Goal: Transaction & Acquisition: Purchase product/service

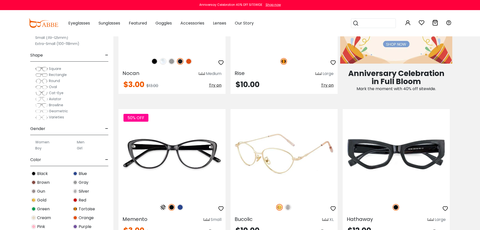
scroll to position [353, 0]
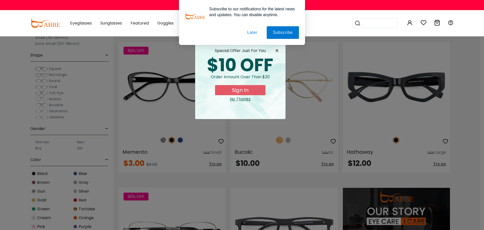
click at [146, 87] on div "× special offer just for you $10 OFF Order amount over than $20 Sign In No Than…" at bounding box center [242, 115] width 484 height 230
click at [252, 33] on button "Later" at bounding box center [252, 32] width 23 height 13
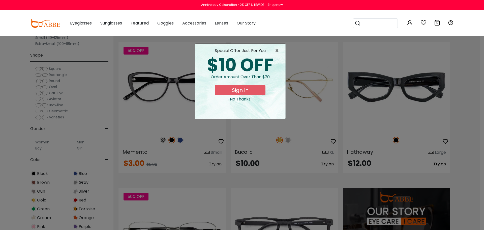
click at [162, 130] on div "× special offer just for you $10 OFF Order amount over than $20 Sign In No Than…" at bounding box center [242, 115] width 484 height 230
click at [165, 96] on div "× special offer just for you $10 OFF Order amount over than $20 Sign In No Than…" at bounding box center [242, 115] width 484 height 230
drag, startPoint x: 248, startPoint y: 101, endPoint x: 207, endPoint y: 103, distance: 40.3
click at [247, 101] on div "No Thanks" at bounding box center [240, 99] width 82 height 6
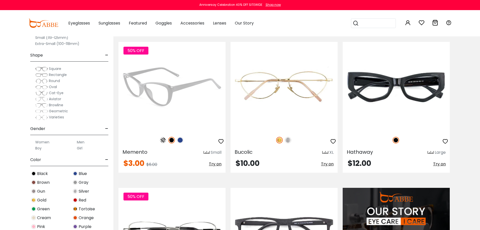
click at [173, 91] on img at bounding box center [171, 86] width 107 height 89
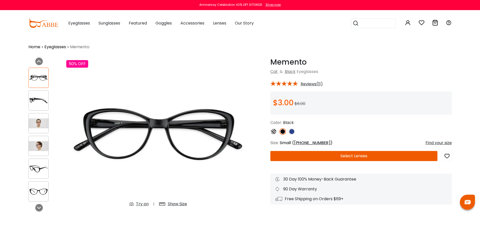
click at [41, 123] on img at bounding box center [39, 123] width 20 height 10
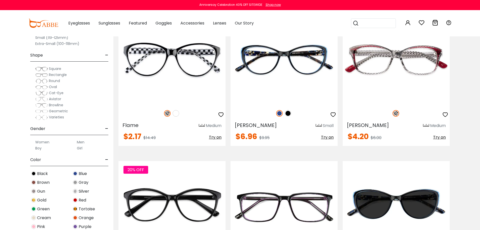
scroll to position [1537, 0]
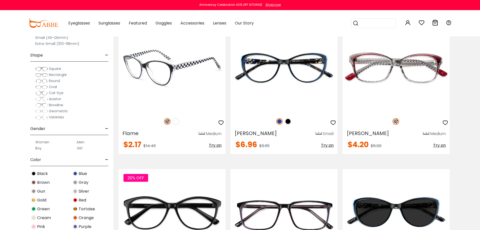
click at [146, 75] on img at bounding box center [171, 67] width 107 height 89
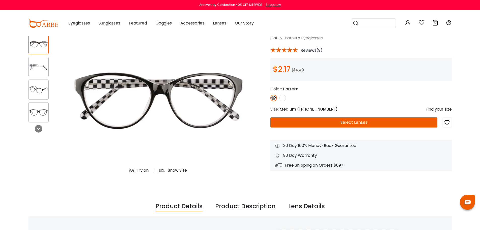
scroll to position [76, 0]
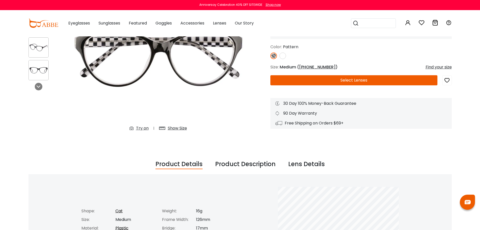
click at [170, 128] on div "Show Size" at bounding box center [177, 128] width 19 height 6
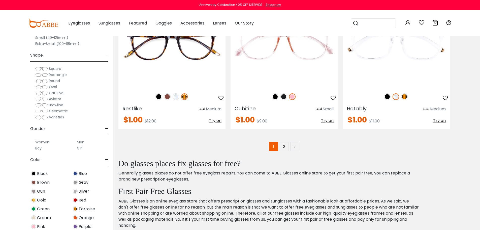
scroll to position [2872, 0]
click at [282, 147] on link "2" at bounding box center [284, 146] width 9 height 9
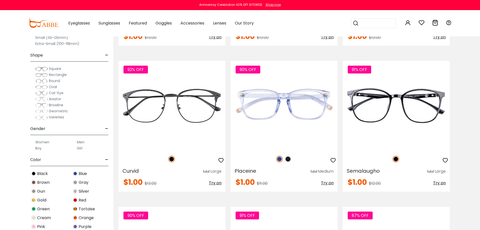
scroll to position [781, 0]
